Goal: Task Accomplishment & Management: Use online tool/utility

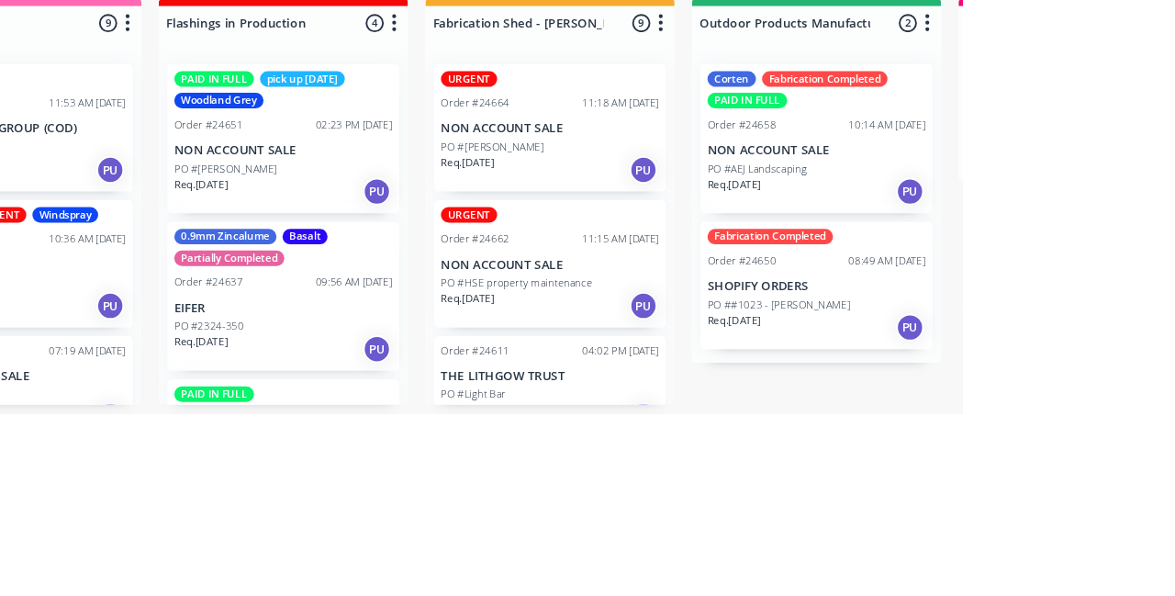
click at [752, 295] on p "NON ACCOUNT SALE" at bounding box center [736, 293] width 231 height 16
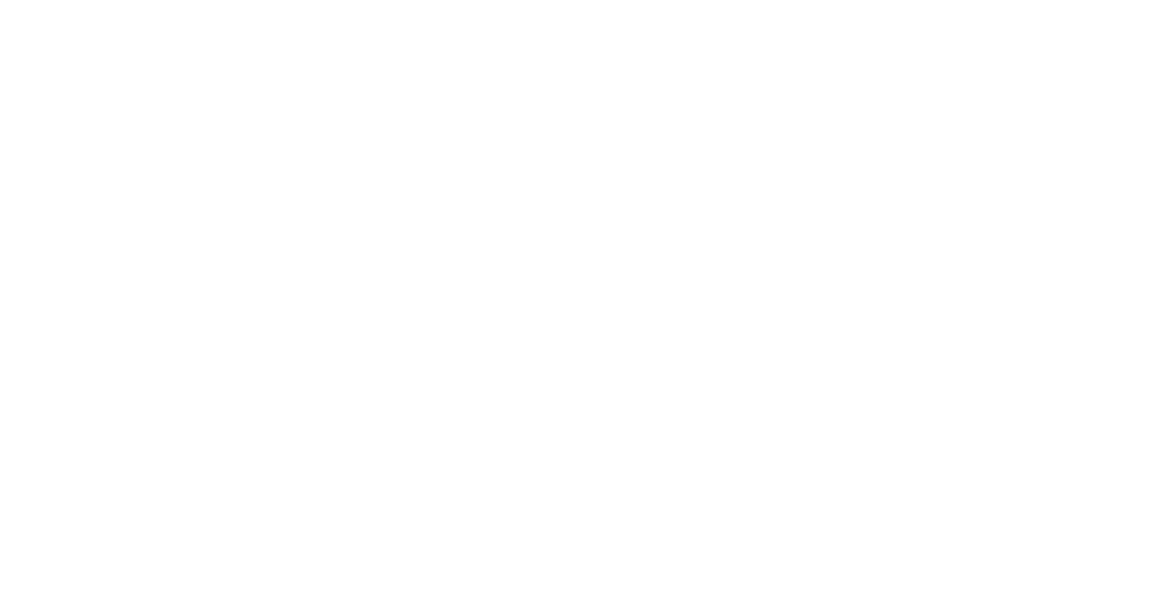
click at [1006, 390] on div "URGENT" at bounding box center [976, 384] width 60 height 17
type input "Fab"
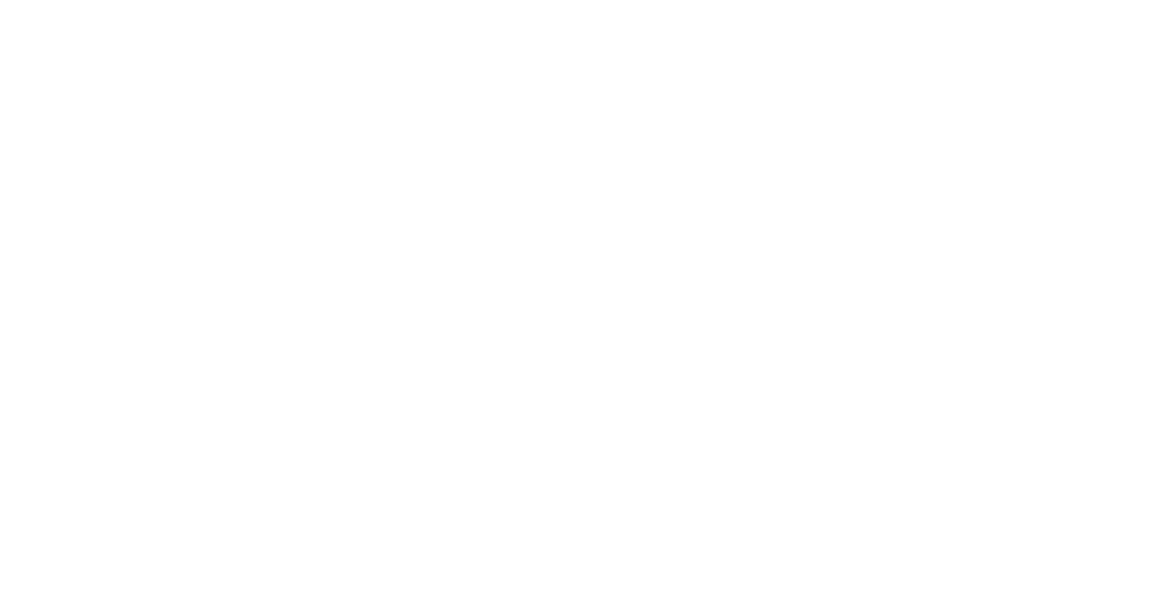
click at [1107, 468] on div "Contact [PERSON_NAME] [PHONE_NUMBER] [EMAIL_ADDRESS][DOMAIN_NAME] [PERSON_NAME]…" at bounding box center [689, 414] width 836 height 183
click at [877, 111] on button "Close" at bounding box center [843, 101] width 67 height 29
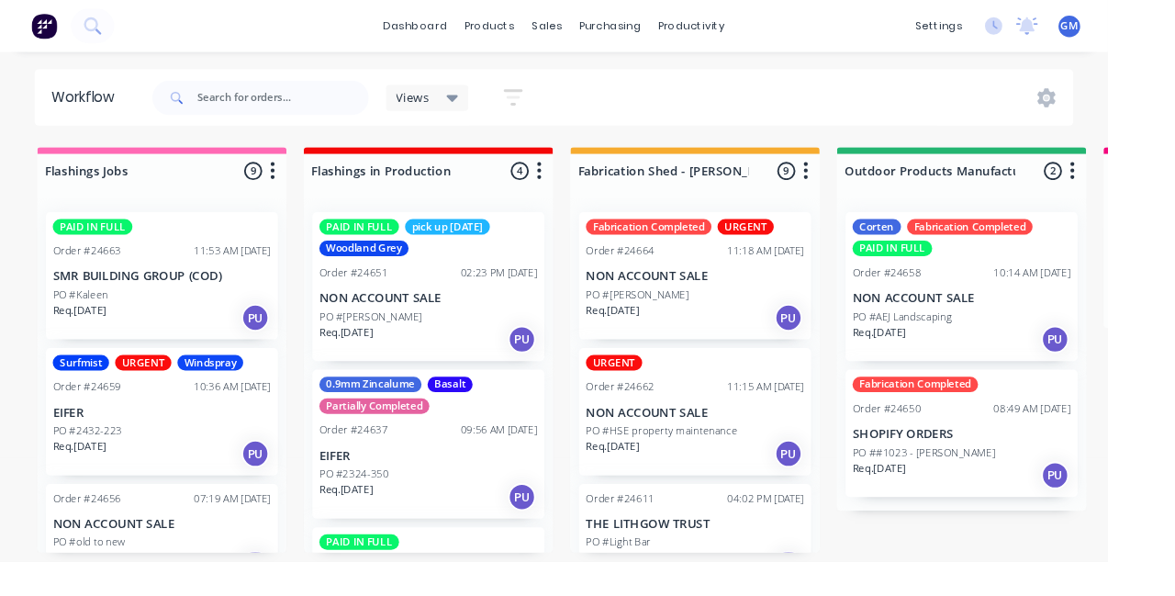
click at [734, 468] on div "Req. [DATE] PU" at bounding box center [736, 480] width 231 height 31
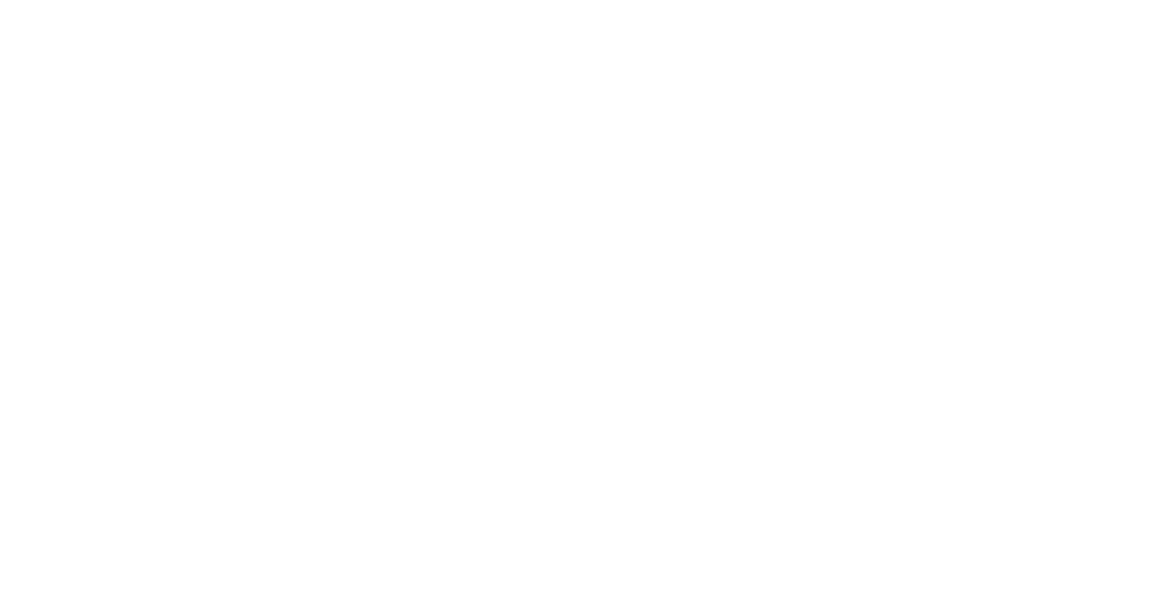
click at [192, 157] on div "Collaborate" at bounding box center [155, 160] width 73 height 17
click at [476, 378] on img at bounding box center [410, 389] width 132 height 120
click at [243, 133] on button "Order details" at bounding box center [156, 115] width 174 height 46
